Goal: Task Accomplishment & Management: Manage account settings

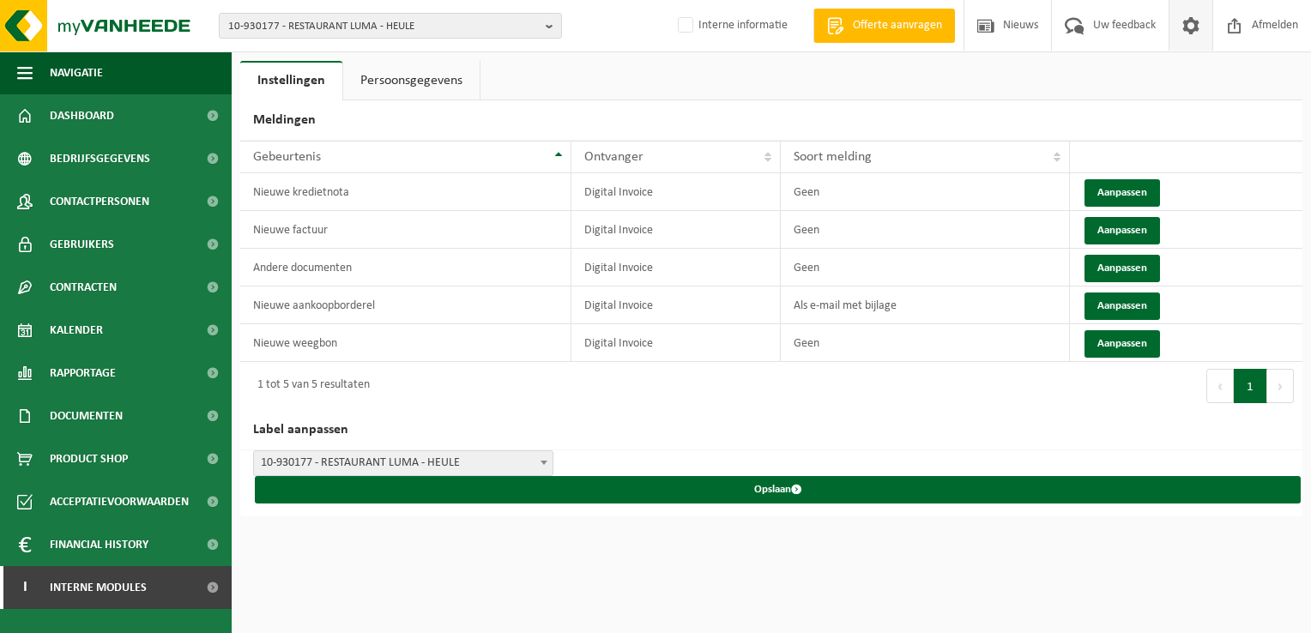
click at [386, 23] on span "10-930177 - RESTAURANT LUMA - HEULE" at bounding box center [383, 27] width 310 height 26
paste input "10-766738"
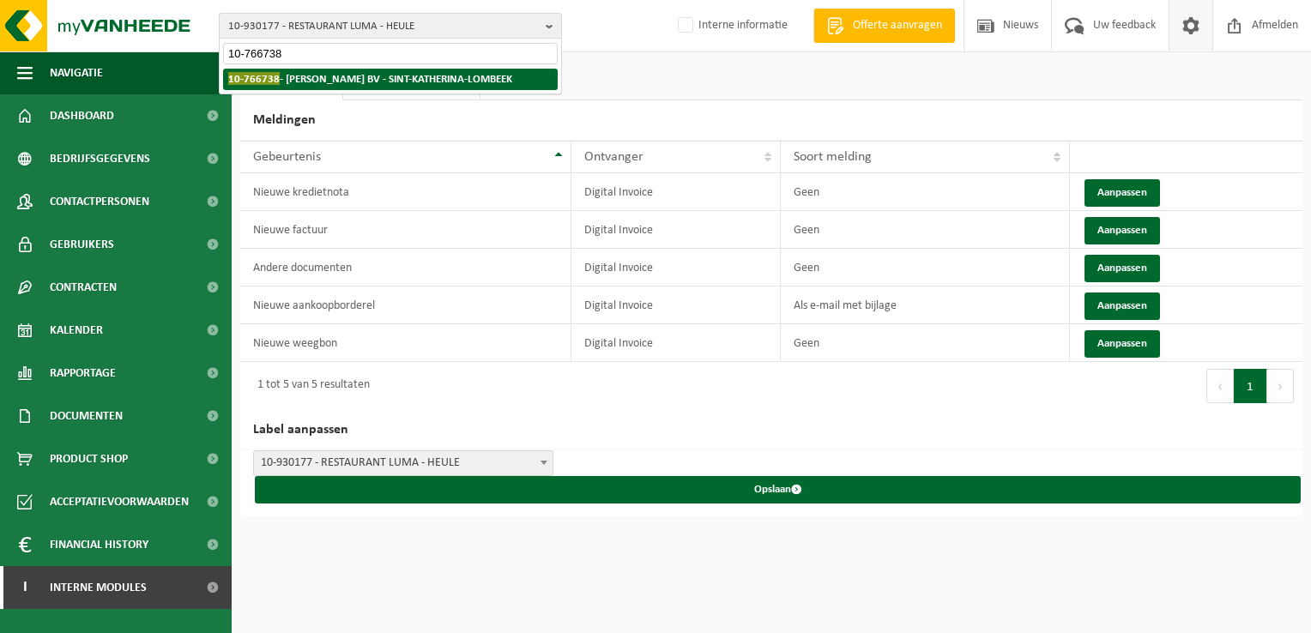
type input "10-766738"
click at [292, 81] on strong "10-766738 - DIRK SMET BV - SINT-KATHERINA-LOMBEEK" at bounding box center [370, 78] width 284 height 13
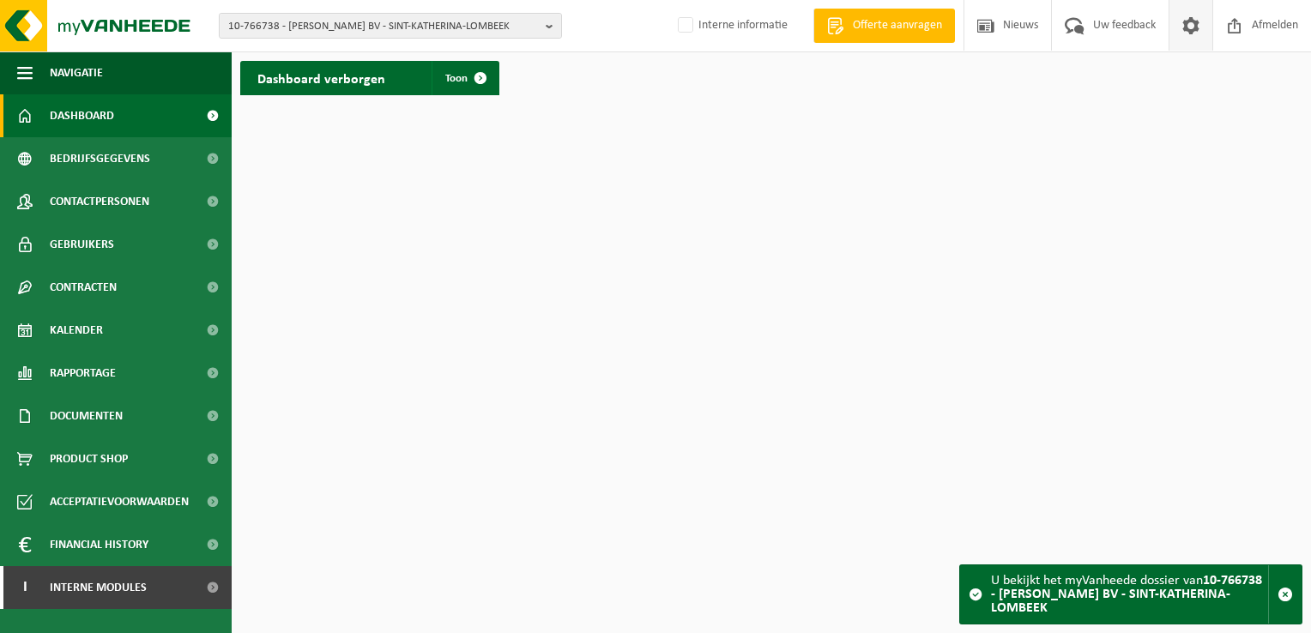
click at [1192, 22] on span at bounding box center [1191, 25] width 26 height 51
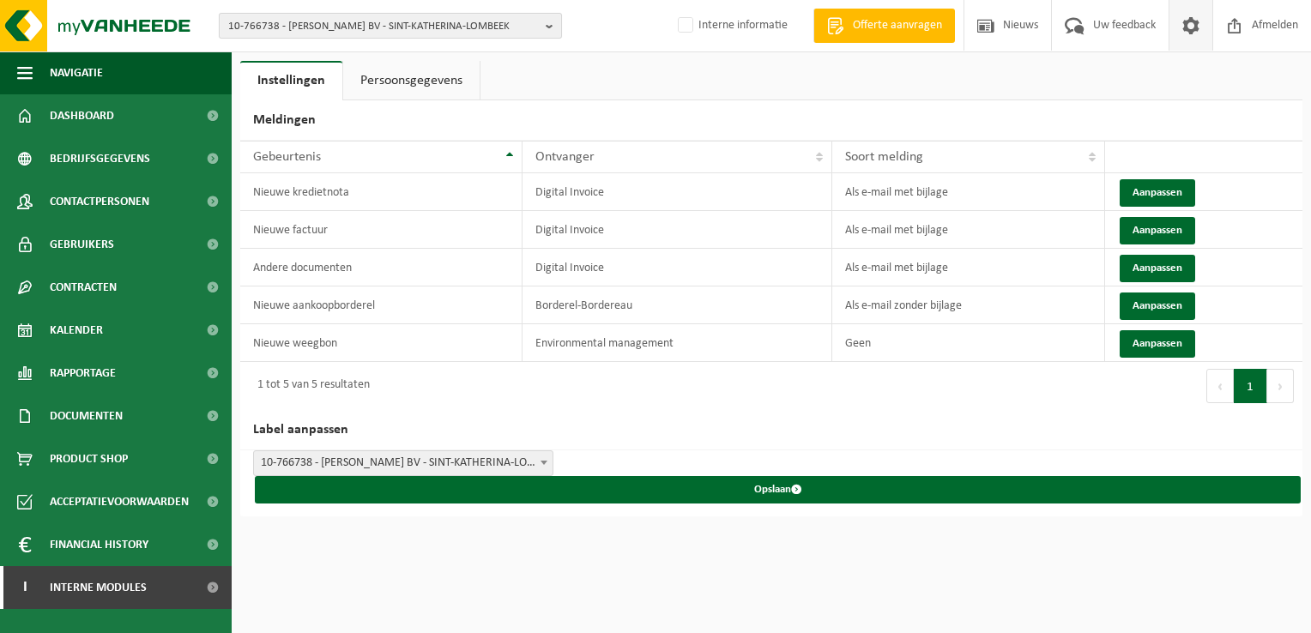
click at [379, 30] on span "10-766738 - [PERSON_NAME] BV - SINT-KATHERINA-LOMBEEK" at bounding box center [383, 27] width 310 height 26
click at [1153, 182] on button "Aanpassen" at bounding box center [1156, 192] width 75 height 27
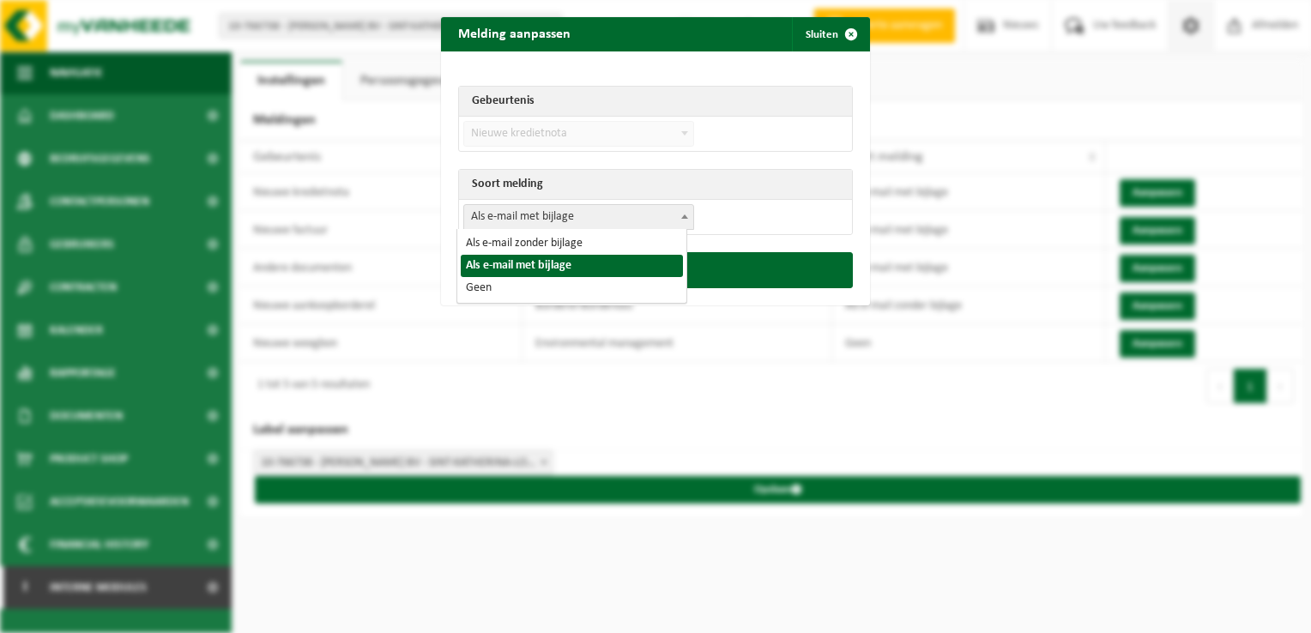
click at [561, 217] on span "Als e-mail met bijlage" at bounding box center [578, 217] width 229 height 24
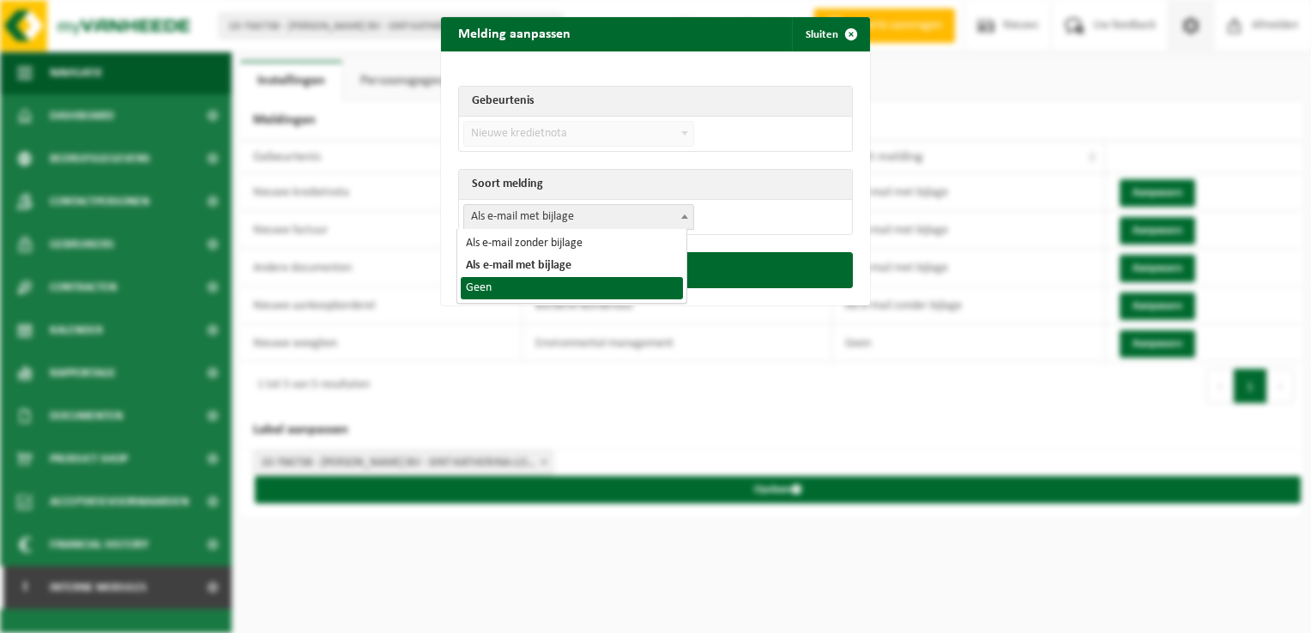
select select "1"
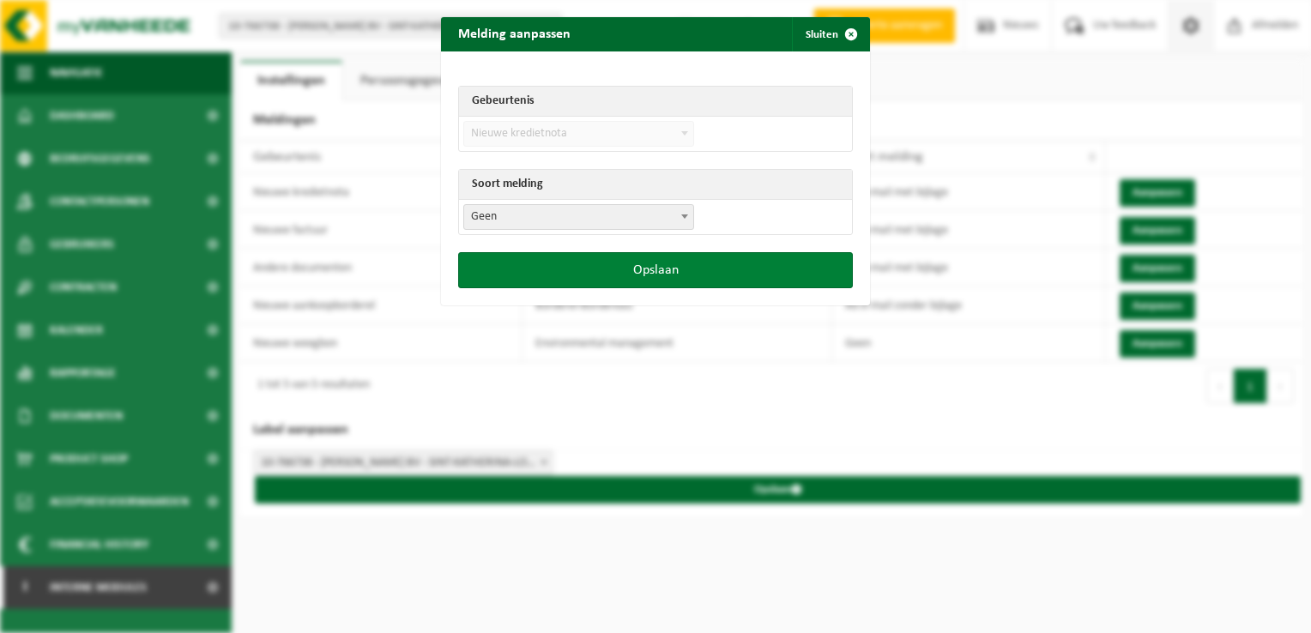
click at [624, 262] on button "Opslaan" at bounding box center [655, 270] width 395 height 36
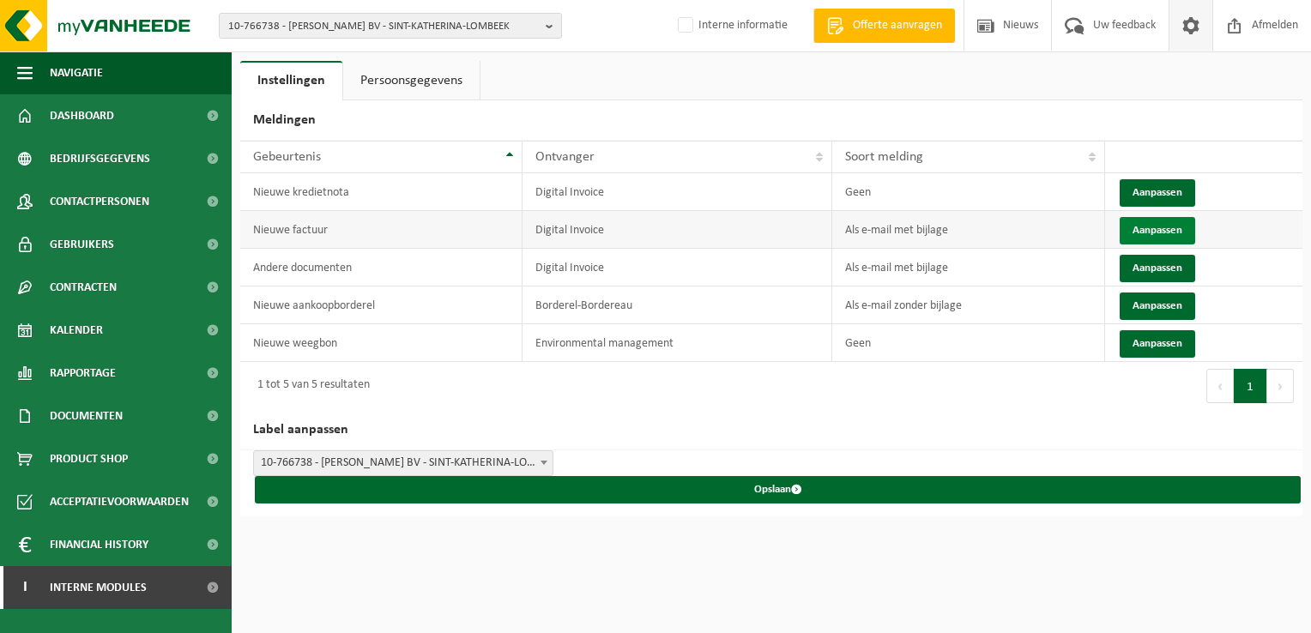
click at [1139, 230] on button "Aanpassen" at bounding box center [1156, 230] width 75 height 27
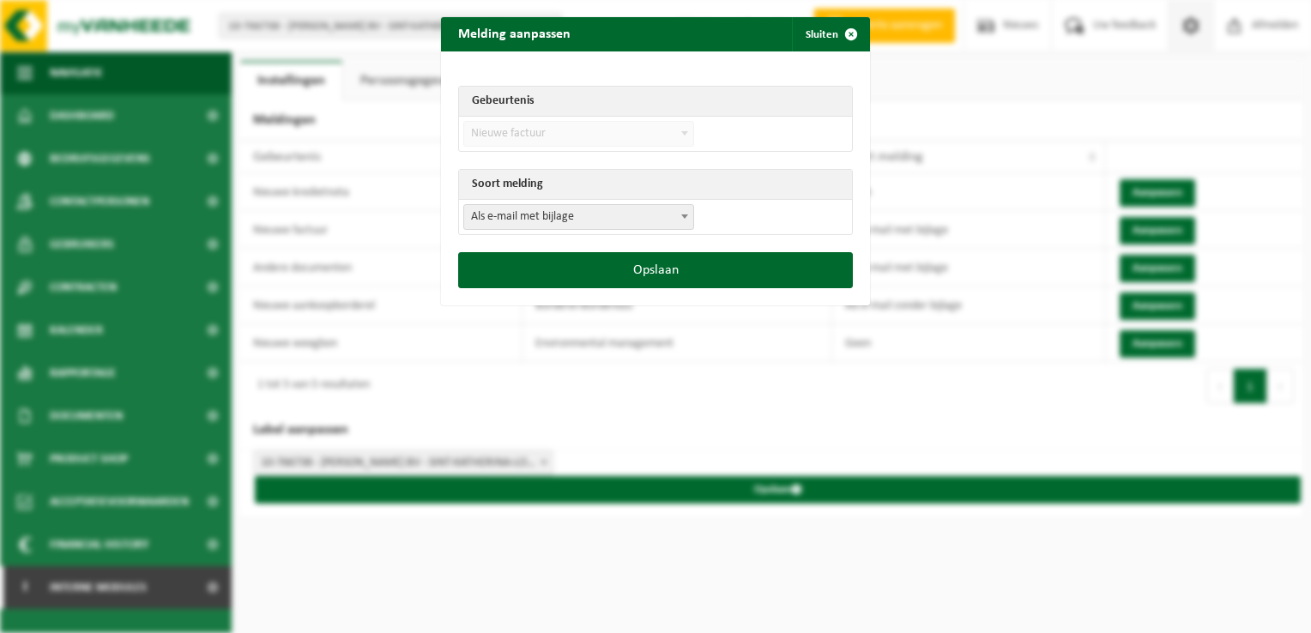
click at [535, 200] on td "Als e-mail zonder bijlage Als e-mail met bijlage Geen Als e-mail met bijlage" at bounding box center [655, 217] width 393 height 34
click at [520, 201] on td "Als e-mail zonder bijlage Als e-mail met bijlage Geen Als e-mail met bijlage" at bounding box center [655, 217] width 393 height 34
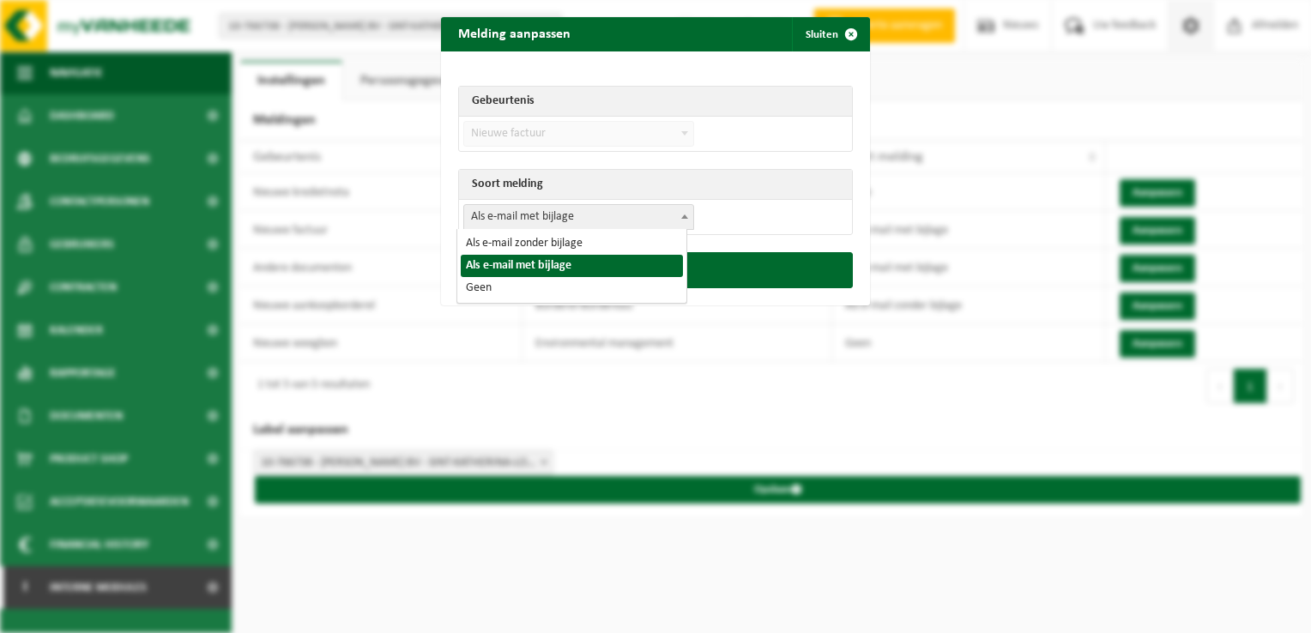
click at [515, 226] on span "Als e-mail met bijlage" at bounding box center [578, 217] width 229 height 24
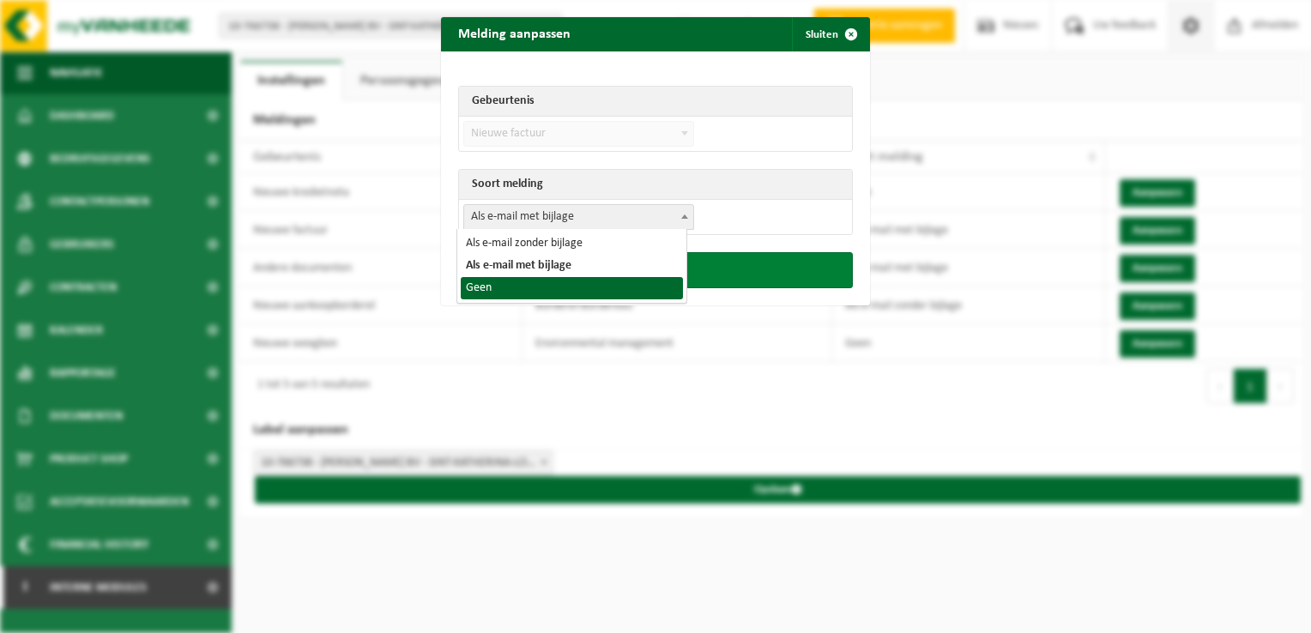
drag, startPoint x: 507, startPoint y: 282, endPoint x: 600, endPoint y: 266, distance: 94.9
select select "1"
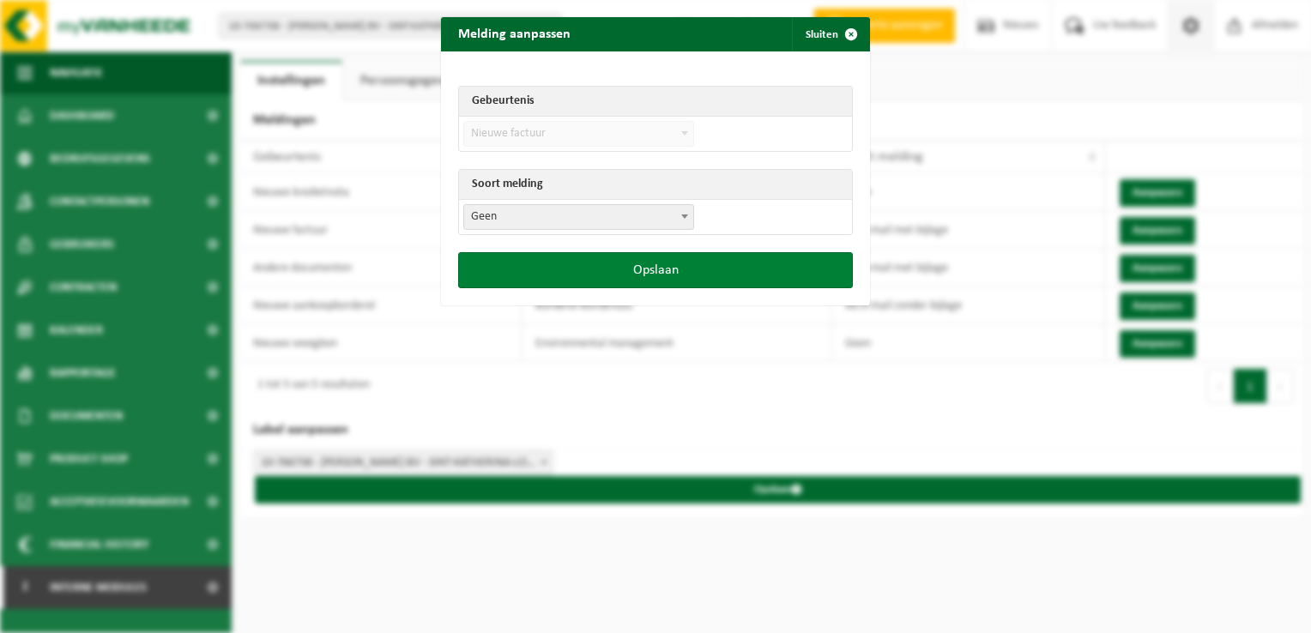
click at [614, 265] on button "Opslaan" at bounding box center [655, 270] width 395 height 36
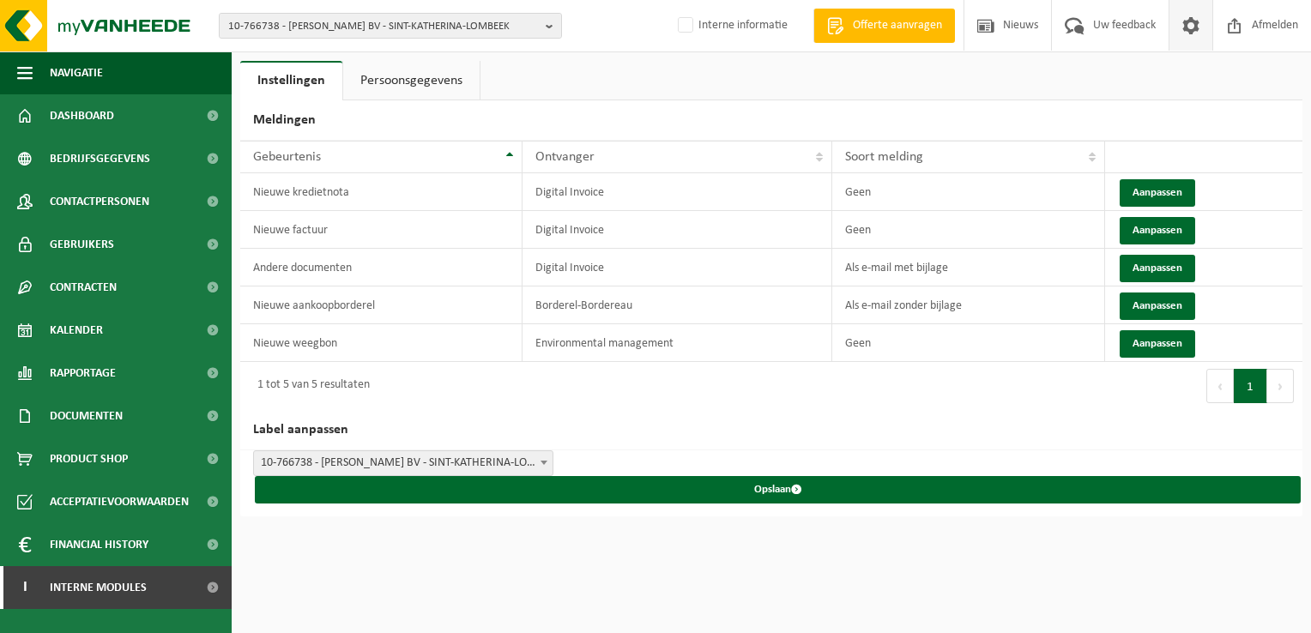
click at [381, 10] on div "10-766738 - DIRK SMET BV - SINT-KATHERINA-LOMBEEK 10-766738 - DIRK SMET BV - SI…" at bounding box center [655, 26] width 1311 height 52
click at [398, 27] on span "10-766738 - DIRK SMET BV - SINT-KATHERINA-LOMBEEK" at bounding box center [383, 27] width 310 height 26
paste input "10-733233"
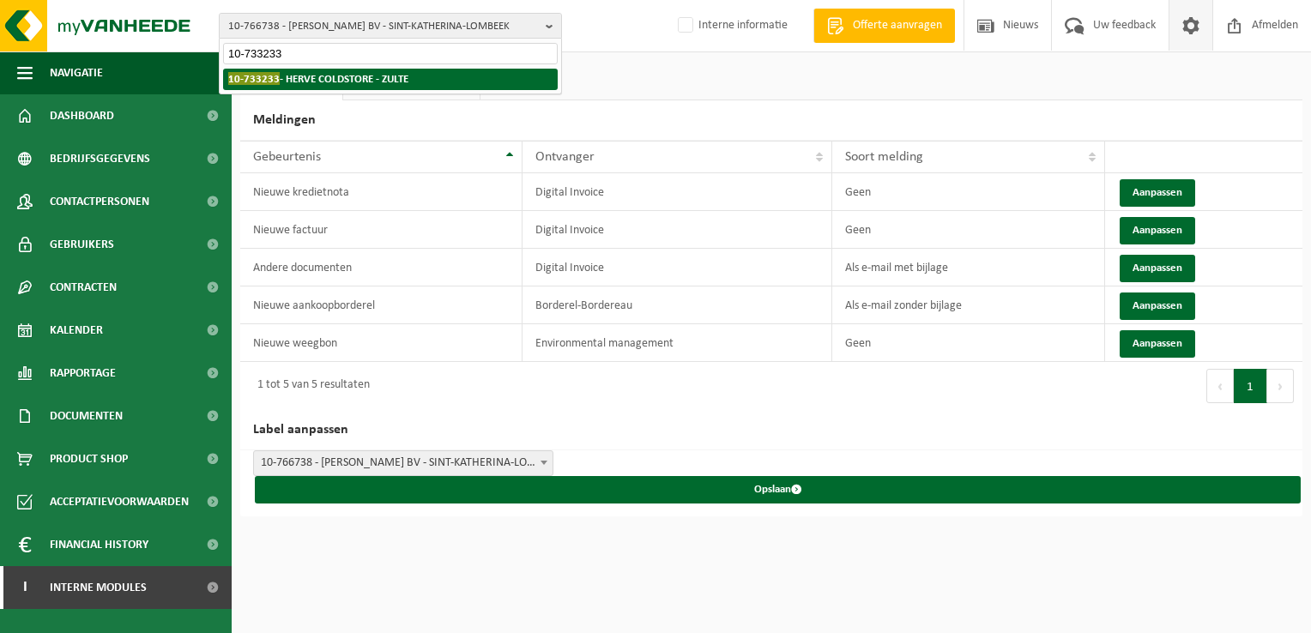
type input "10-733233"
click at [312, 84] on strong "10-733233 - HERVE COLDSTORE - ZULTE" at bounding box center [318, 78] width 180 height 13
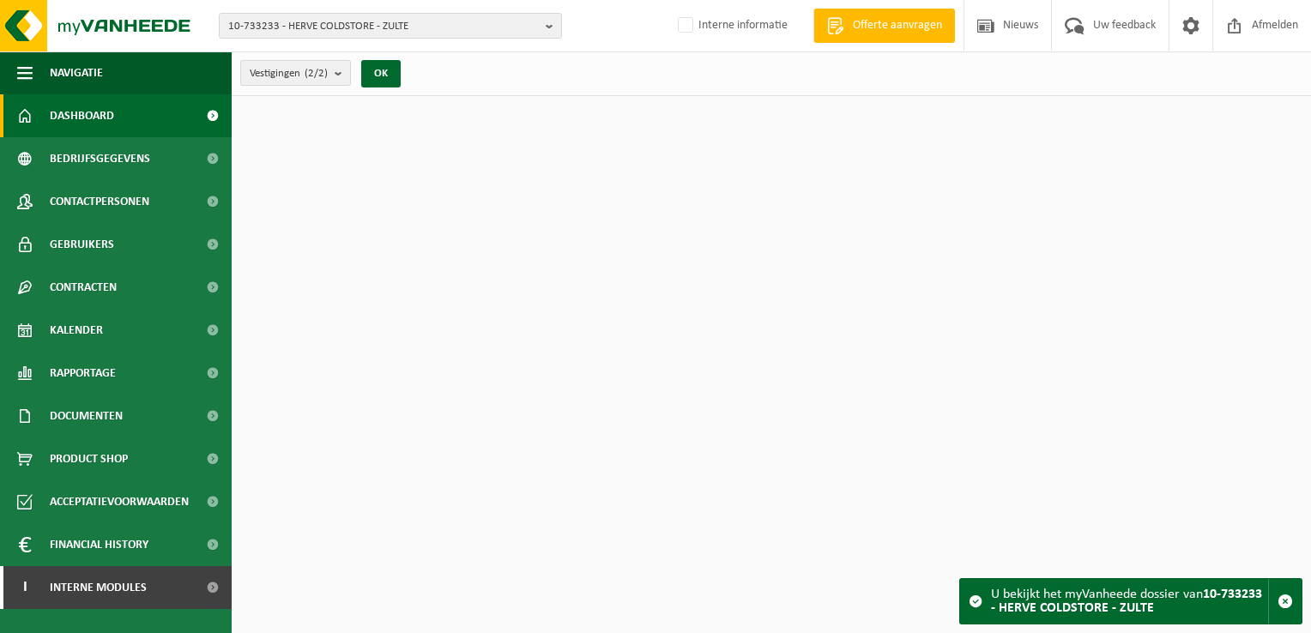
click at [311, 69] on count "(2/2)" at bounding box center [315, 73] width 23 height 11
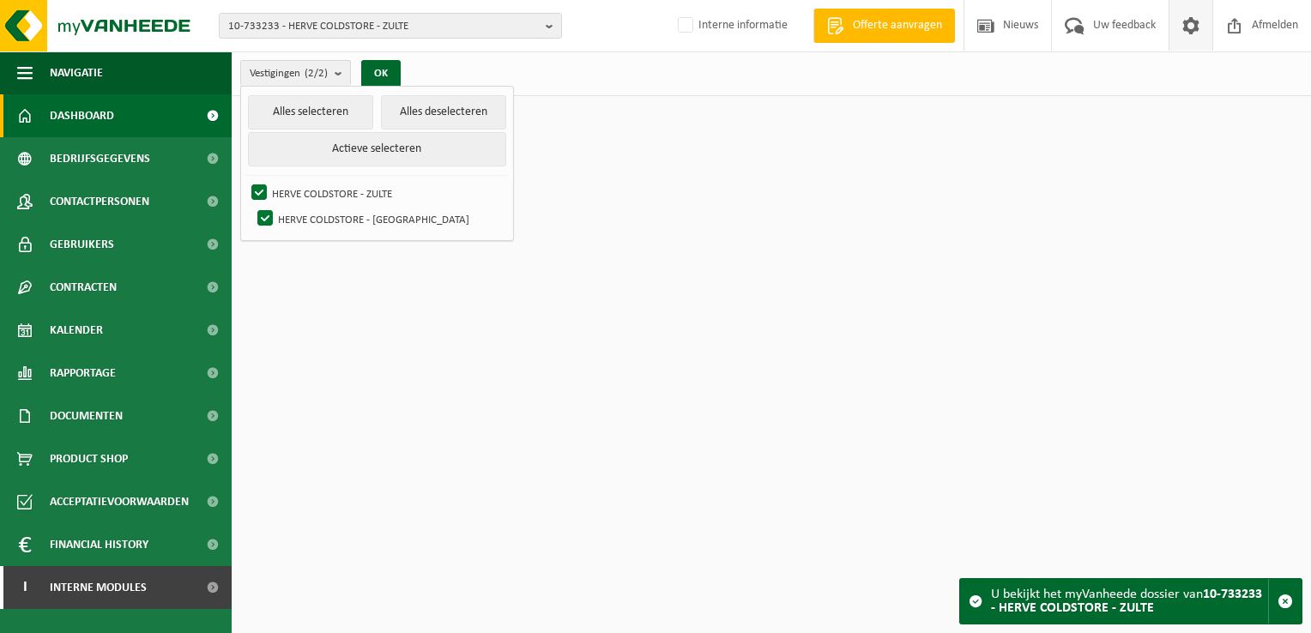
click at [1194, 27] on span at bounding box center [1191, 25] width 26 height 51
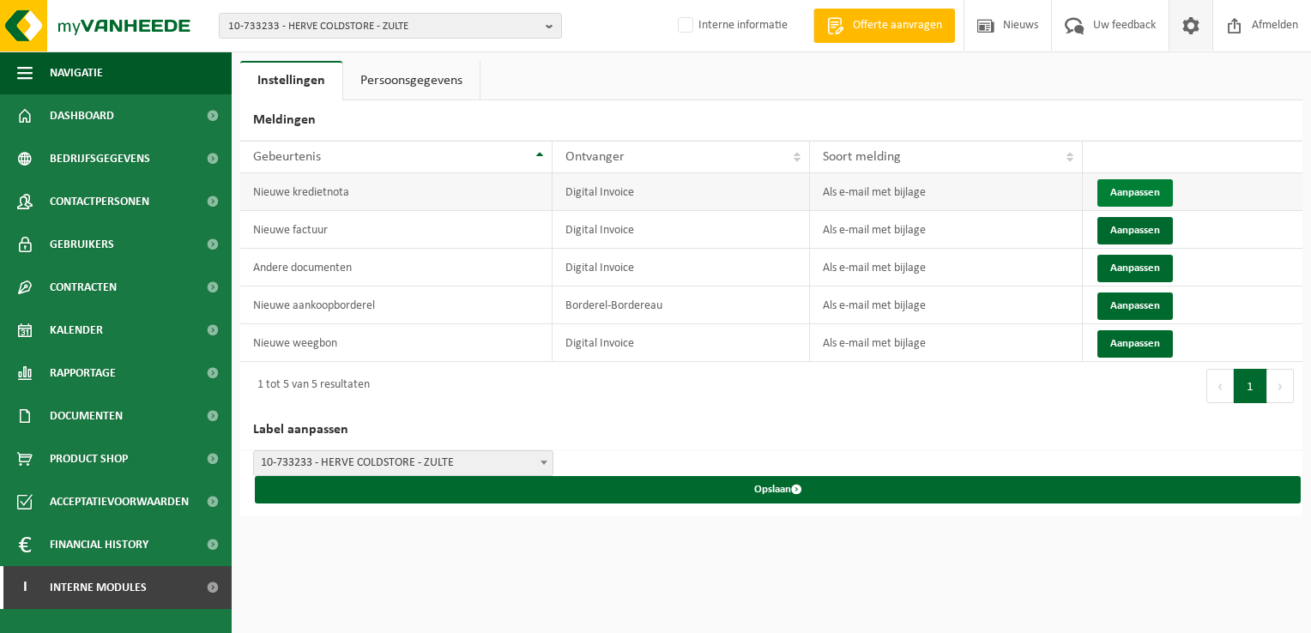
click at [1118, 194] on button "Aanpassen" at bounding box center [1134, 192] width 75 height 27
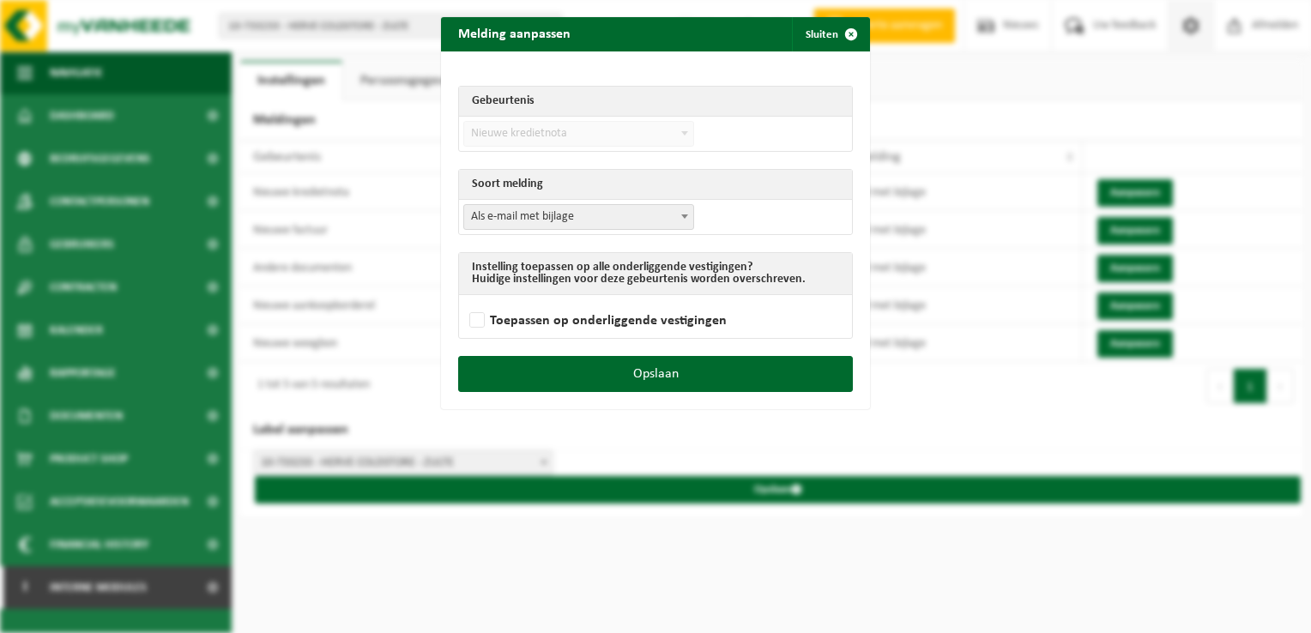
drag, startPoint x: 571, startPoint y: 214, endPoint x: 564, endPoint y: 225, distance: 12.4
click at [571, 215] on span "Als e-mail met bijlage" at bounding box center [578, 217] width 229 height 24
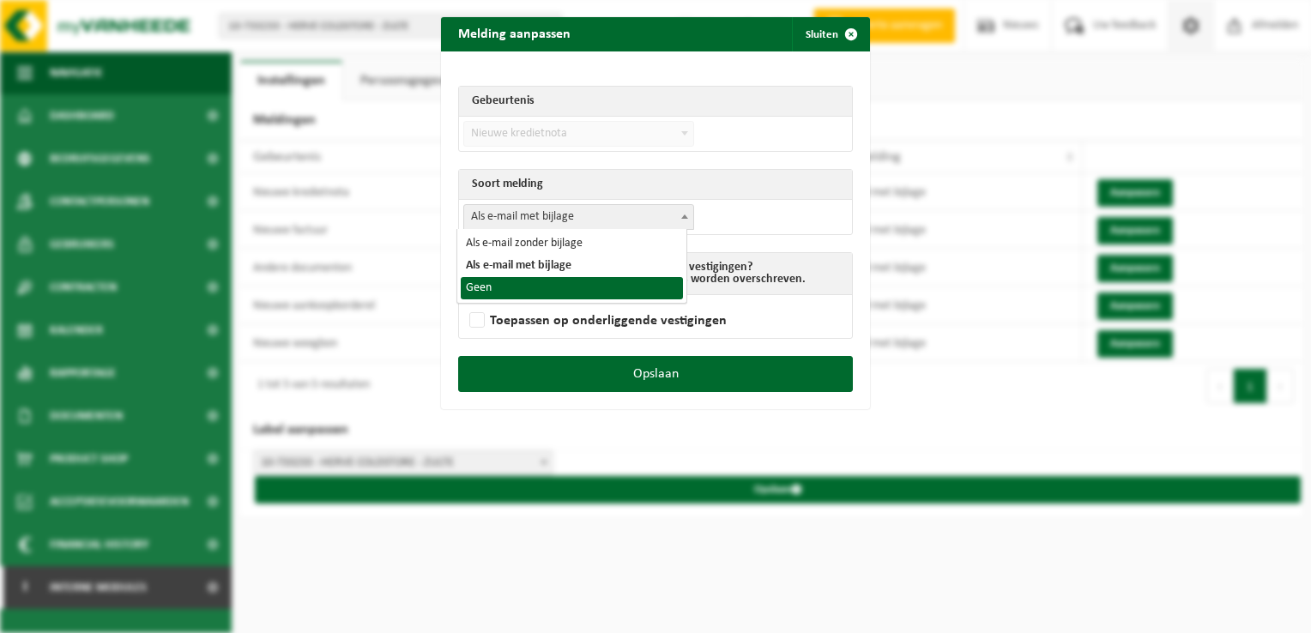
select select "1"
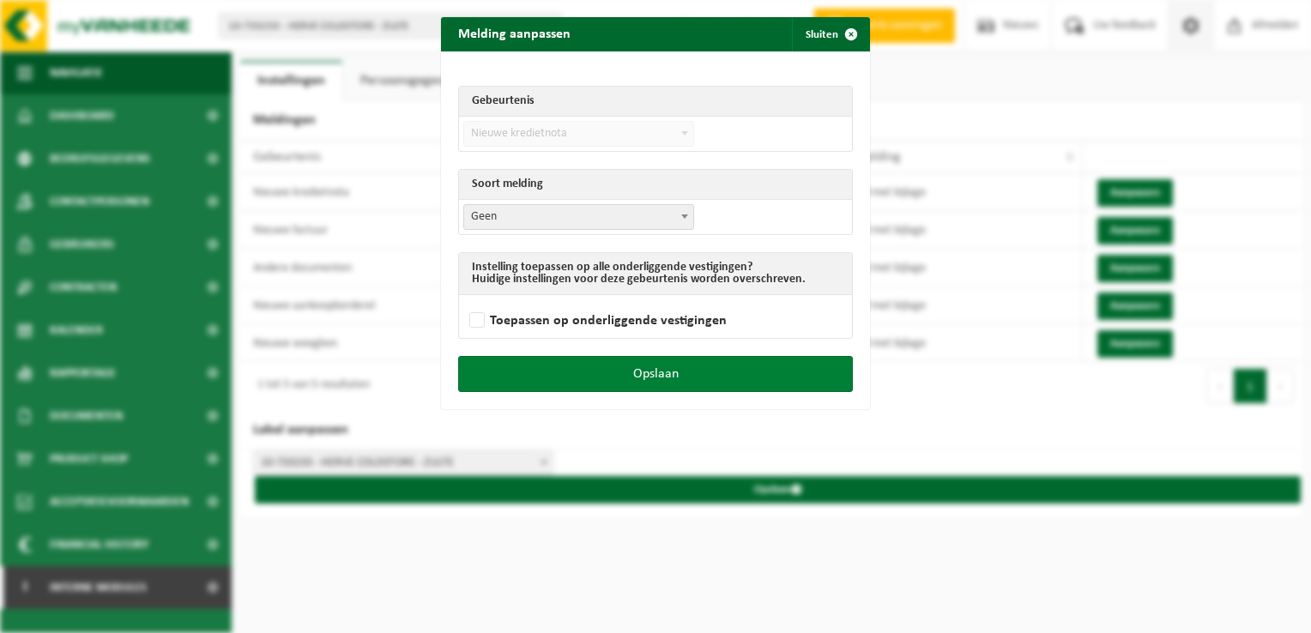
click at [710, 378] on button "Opslaan" at bounding box center [655, 374] width 395 height 36
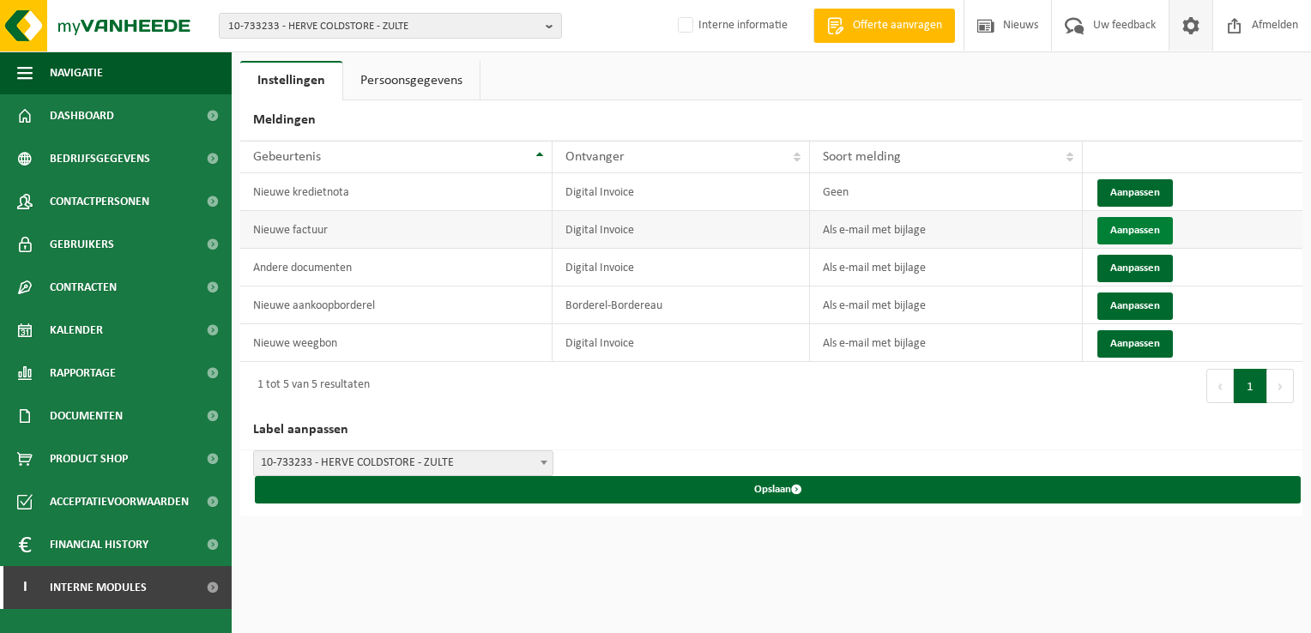
click at [1126, 226] on button "Aanpassen" at bounding box center [1134, 230] width 75 height 27
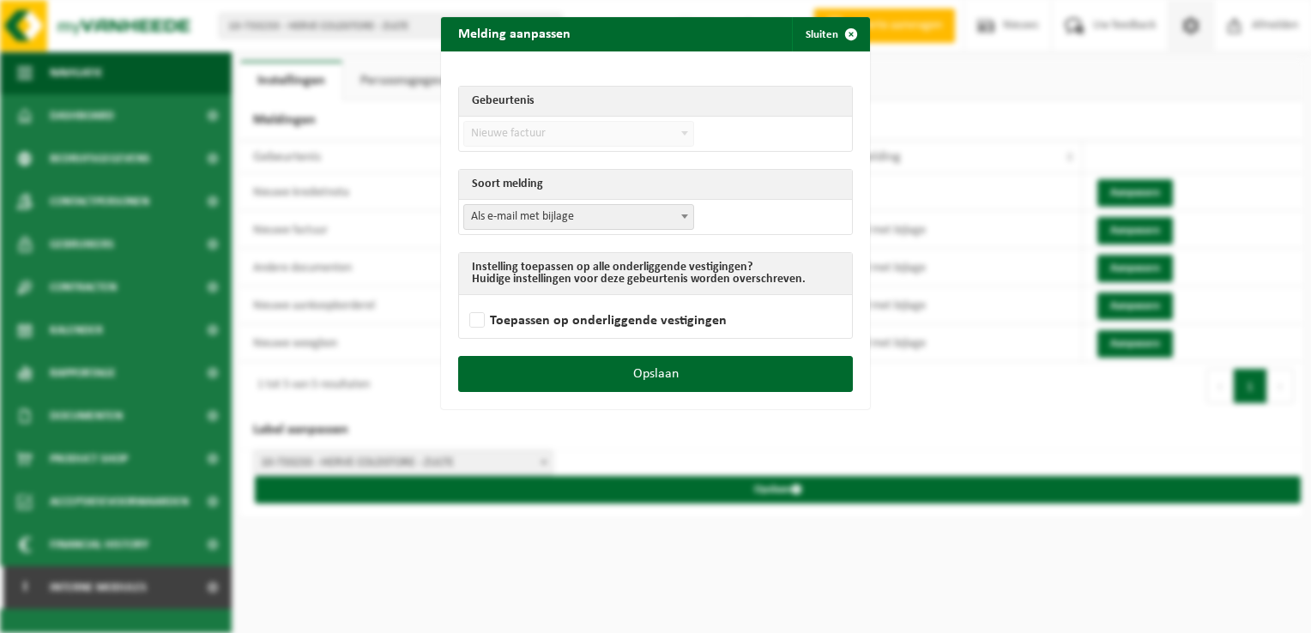
click at [556, 201] on td "Als e-mail zonder bijlage Als e-mail met bijlage Geen Als e-mail met bijlage" at bounding box center [655, 217] width 393 height 34
click at [545, 218] on span "Als e-mail met bijlage" at bounding box center [578, 217] width 229 height 24
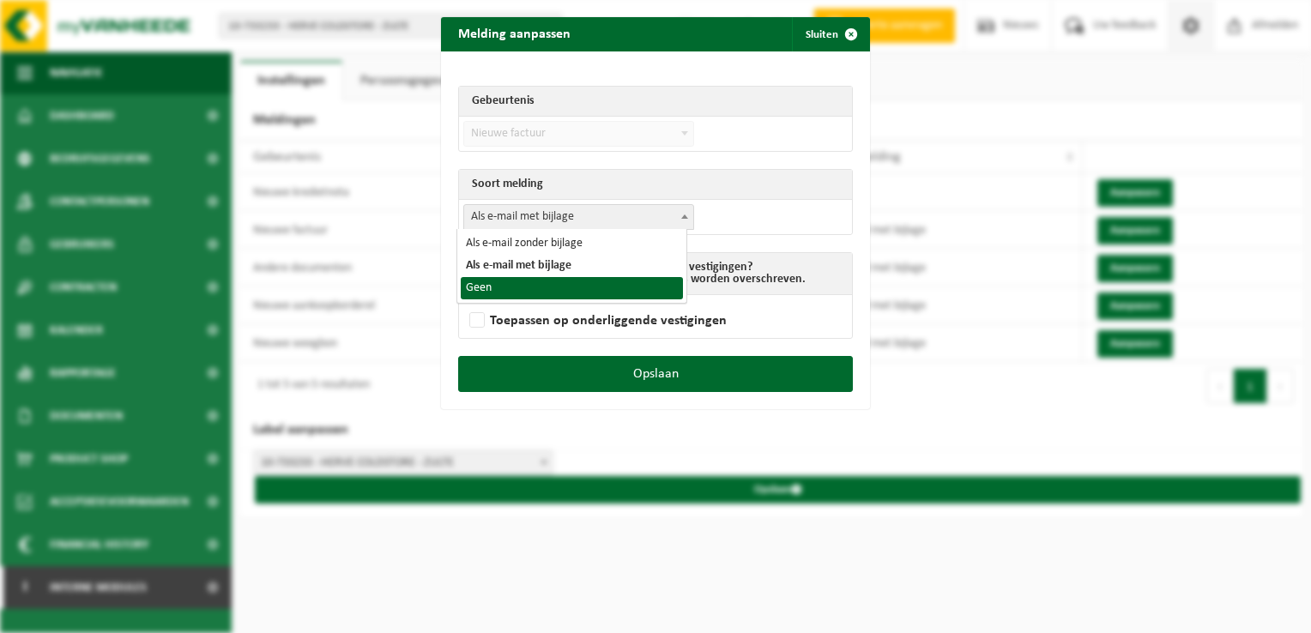
select select "1"
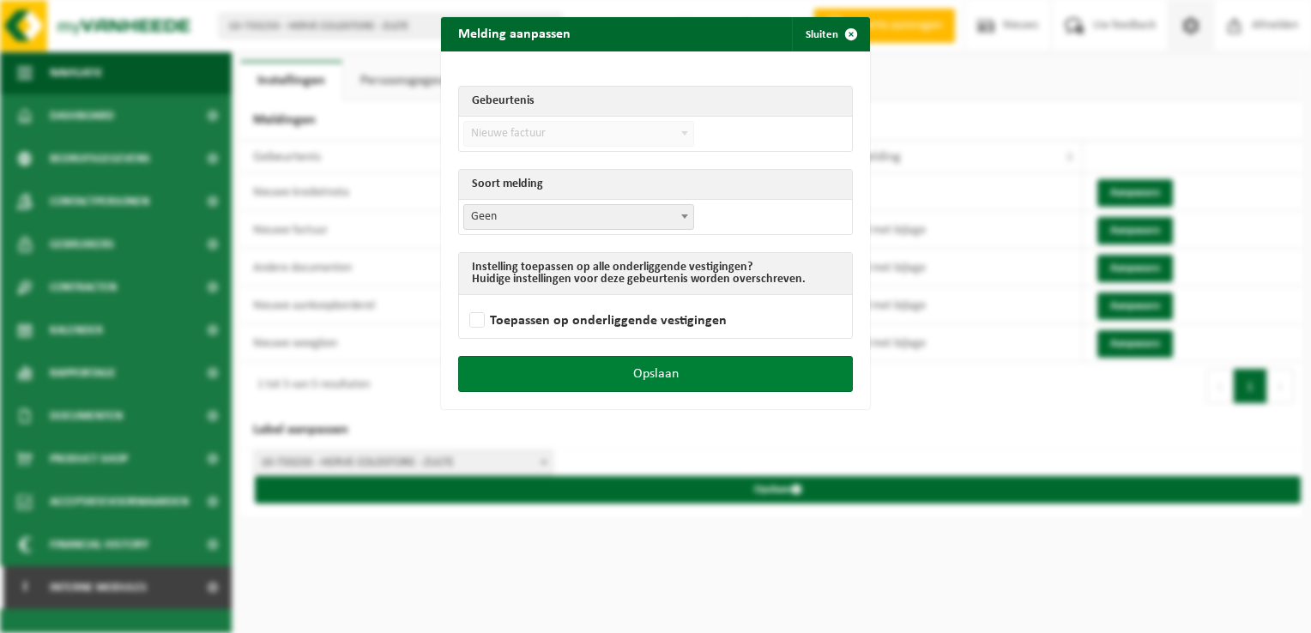
click at [671, 382] on button "Opslaan" at bounding box center [655, 374] width 395 height 36
